Goal: Obtain resource: Obtain resource

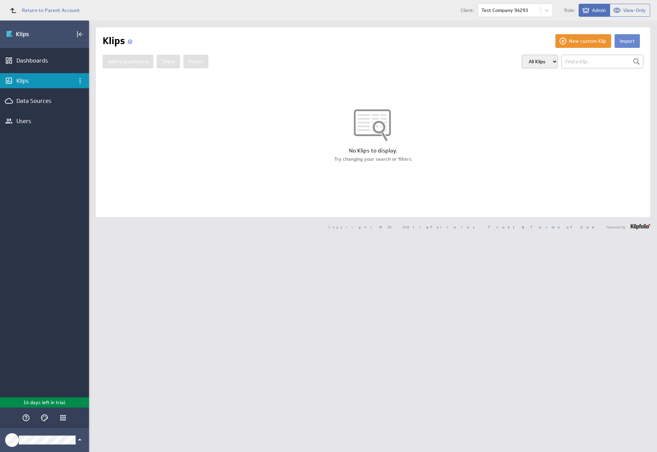
click at [621, 41] on button "Import" at bounding box center [626, 41] width 25 height 14
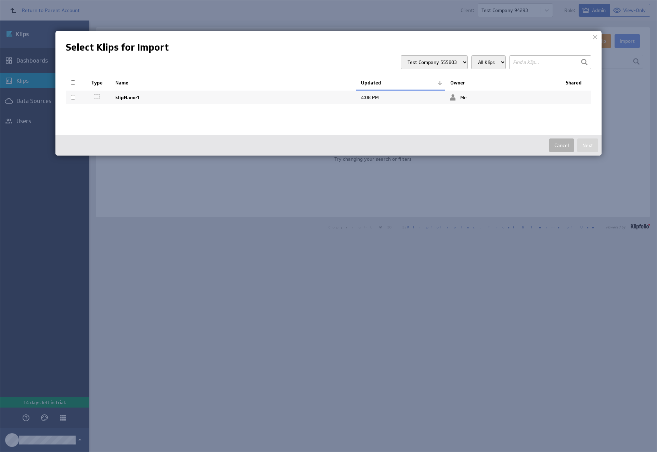
click at [73, 97] on input "checkbox" at bounding box center [73, 97] width 4 height 4
checkbox input "true"
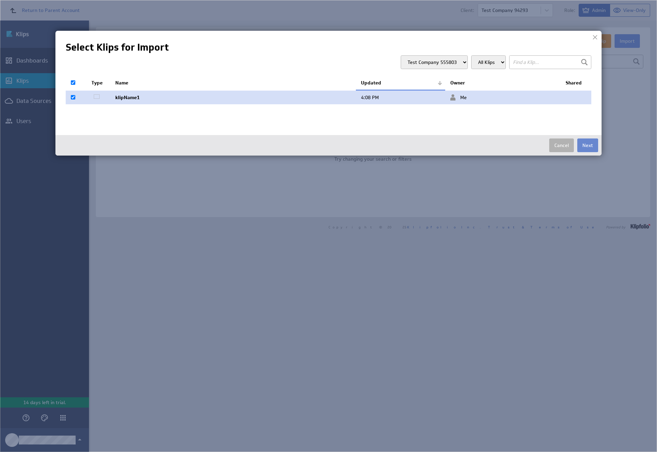
click at [587, 145] on button "Next" at bounding box center [587, 146] width 21 height 14
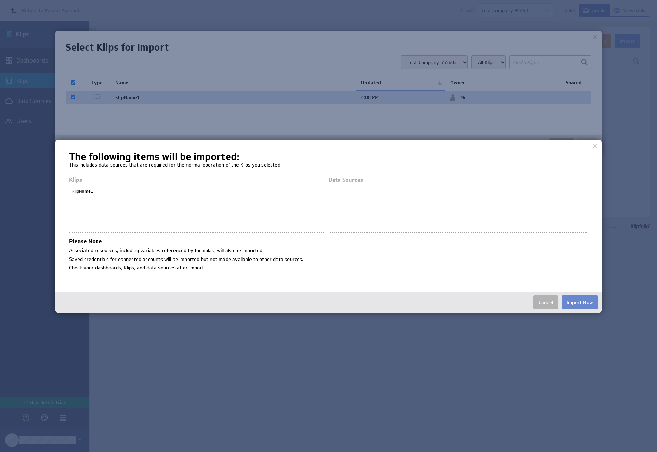
click at [579, 302] on button "Import Now" at bounding box center [579, 302] width 37 height 14
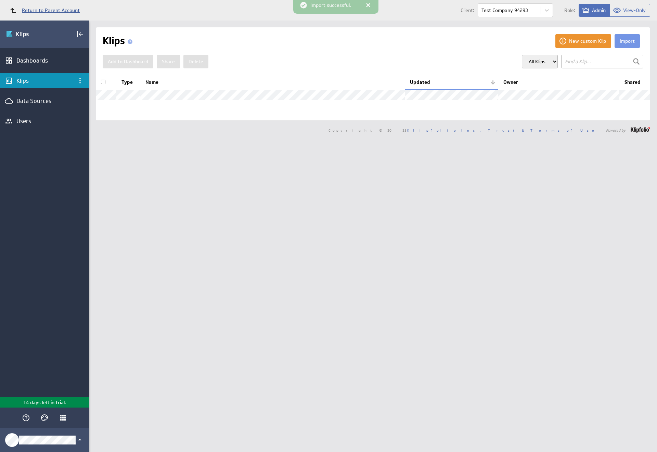
click at [41, 10] on span "Return to Parent Account" at bounding box center [51, 10] width 58 height 5
